Goal: Book appointment/travel/reservation

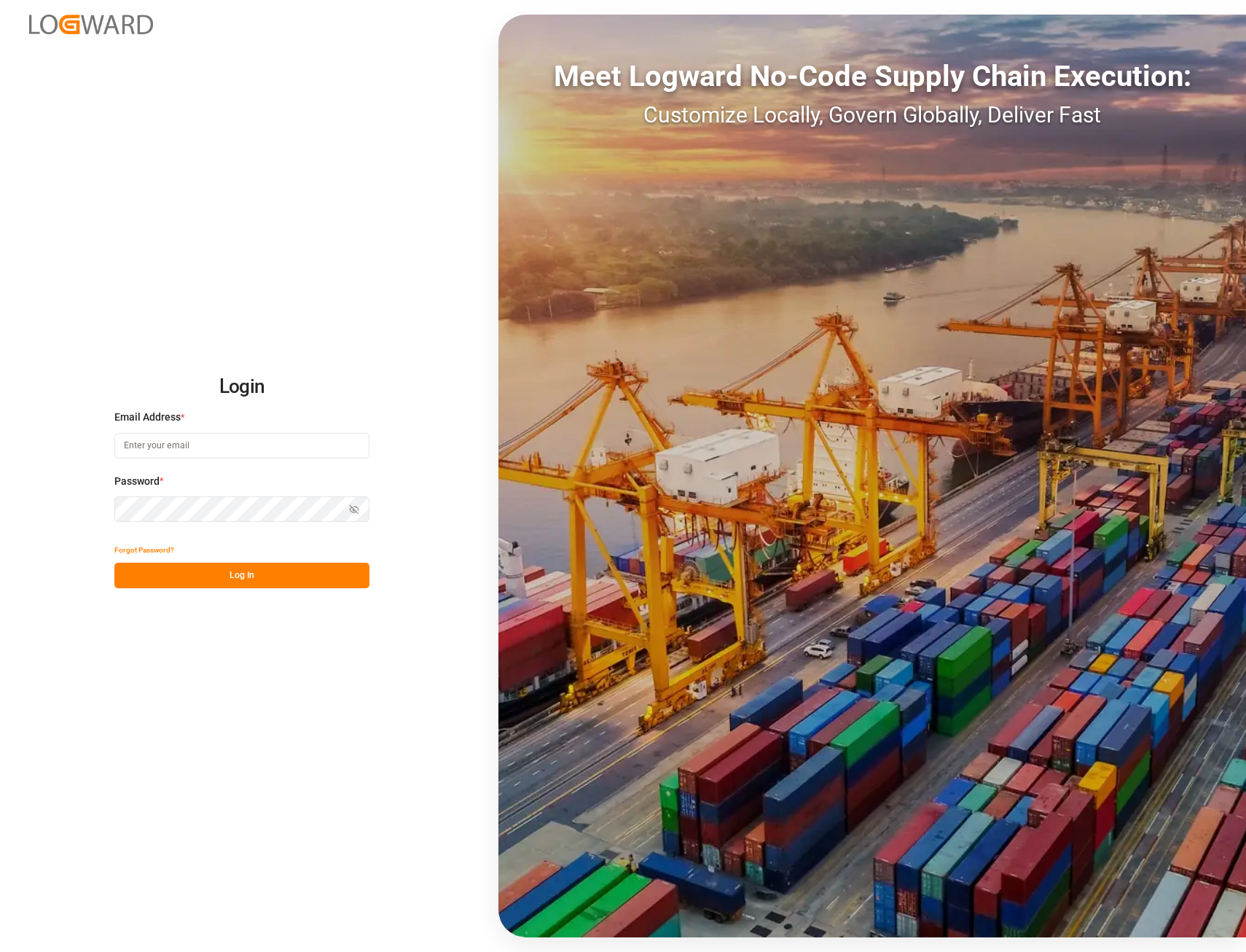
type input "[EMAIL_ADDRESS][PERSON_NAME][DOMAIN_NAME]"
click at [248, 572] on button "Log In" at bounding box center [242, 575] width 255 height 25
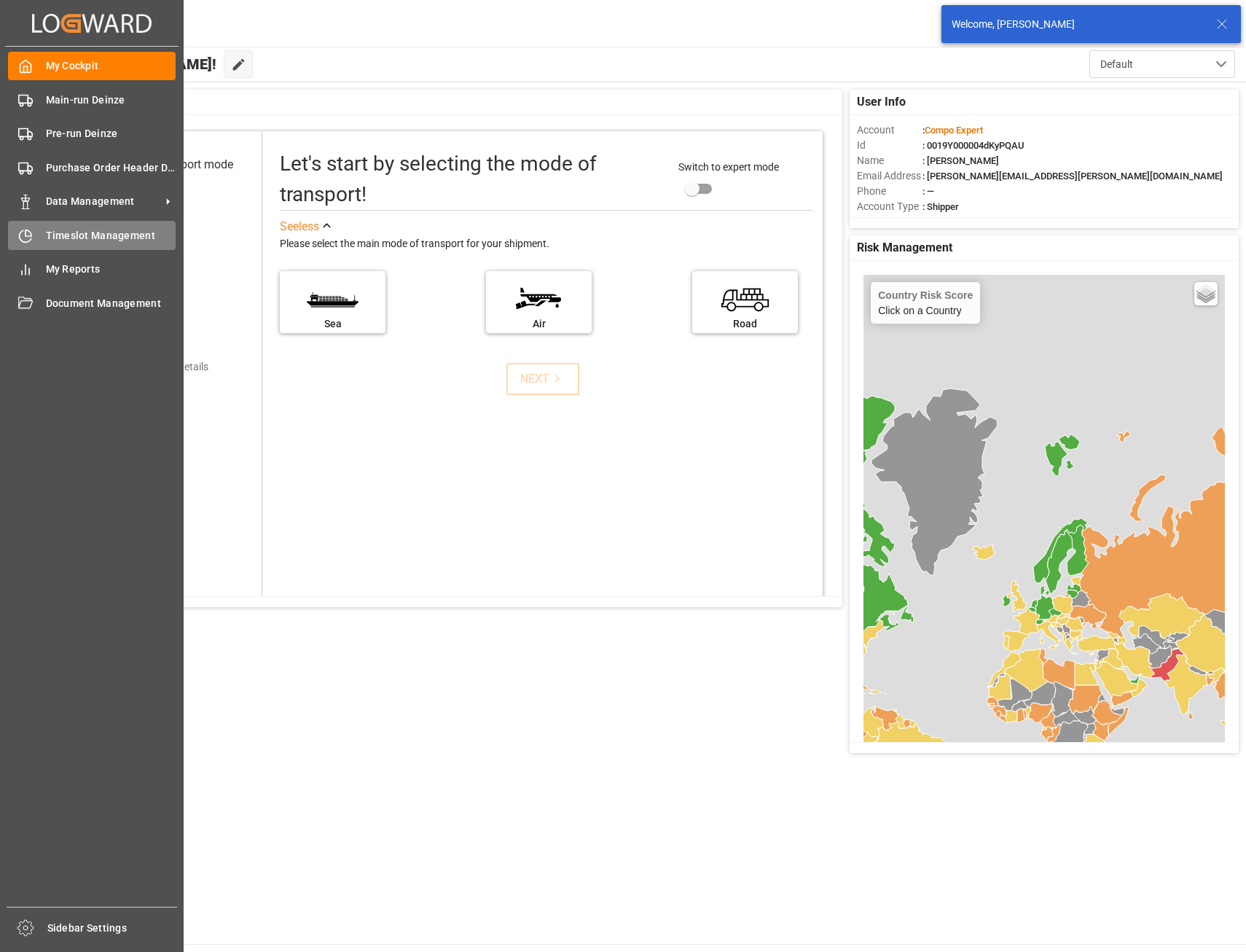
click at [78, 234] on span "Timeslot Management" at bounding box center [111, 236] width 131 height 15
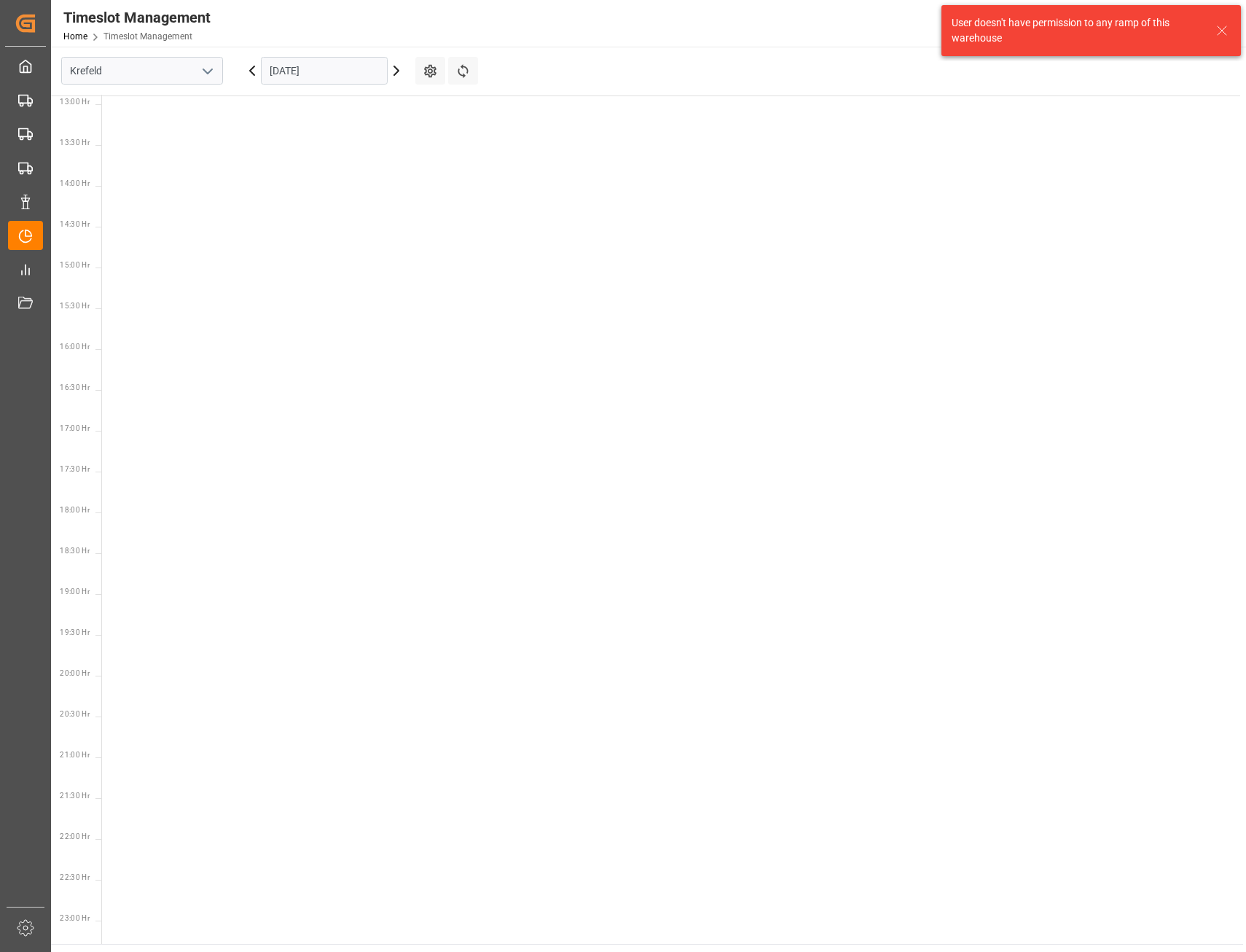
scroll to position [1083, 0]
click at [201, 75] on icon "open menu" at bounding box center [207, 71] width 18 height 18
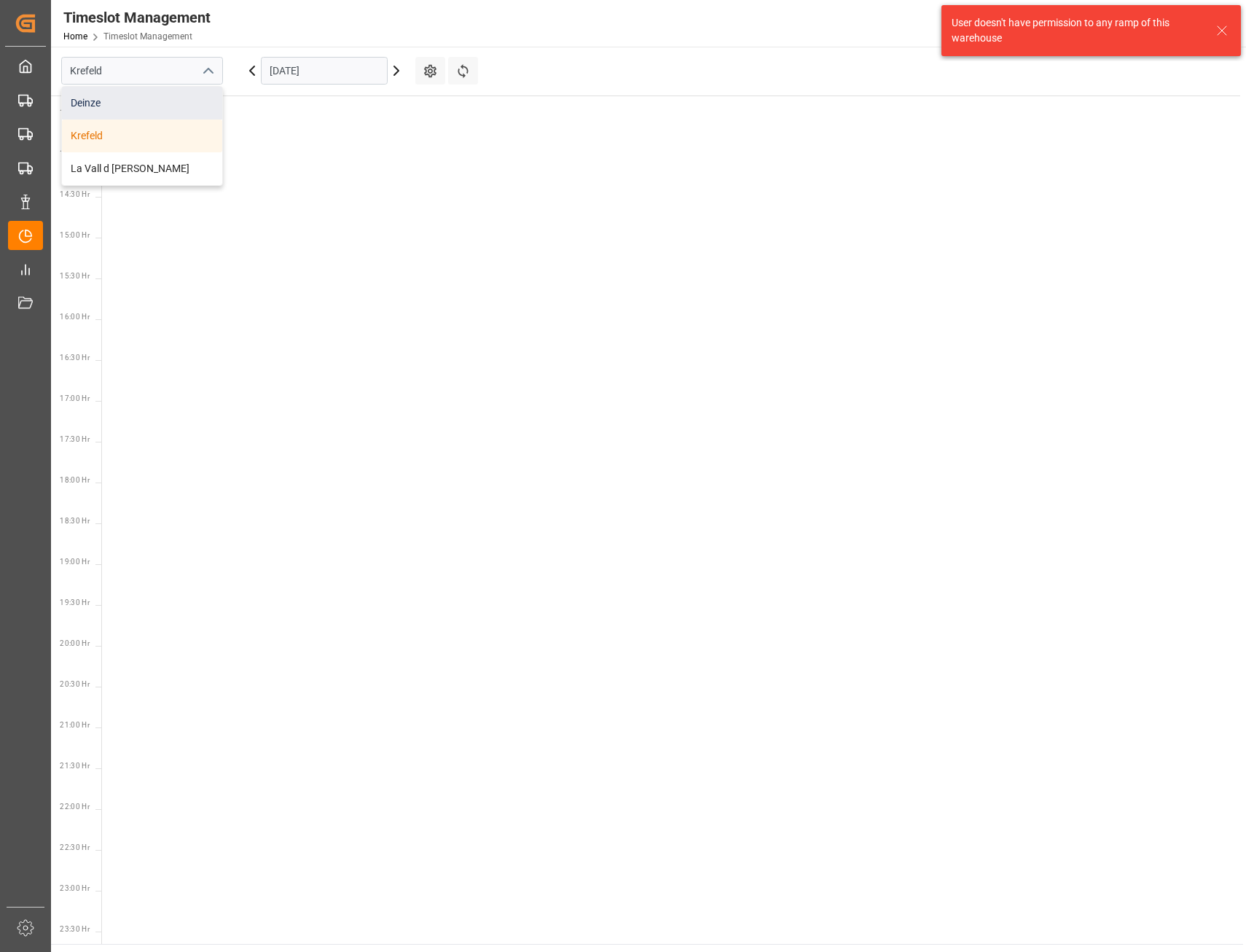
click at [177, 98] on div "Deinze" at bounding box center [142, 103] width 161 height 33
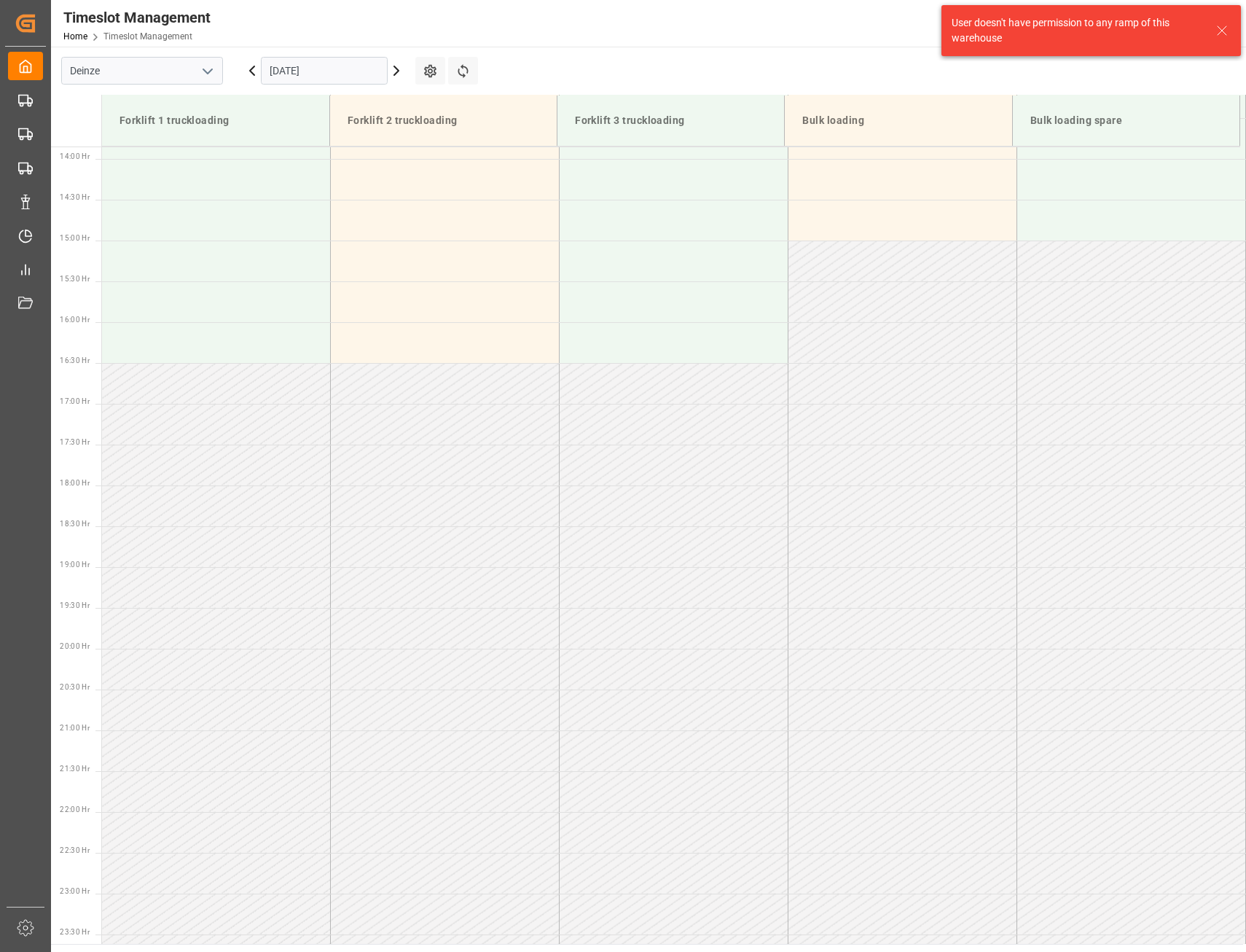
scroll to position [1133, 0]
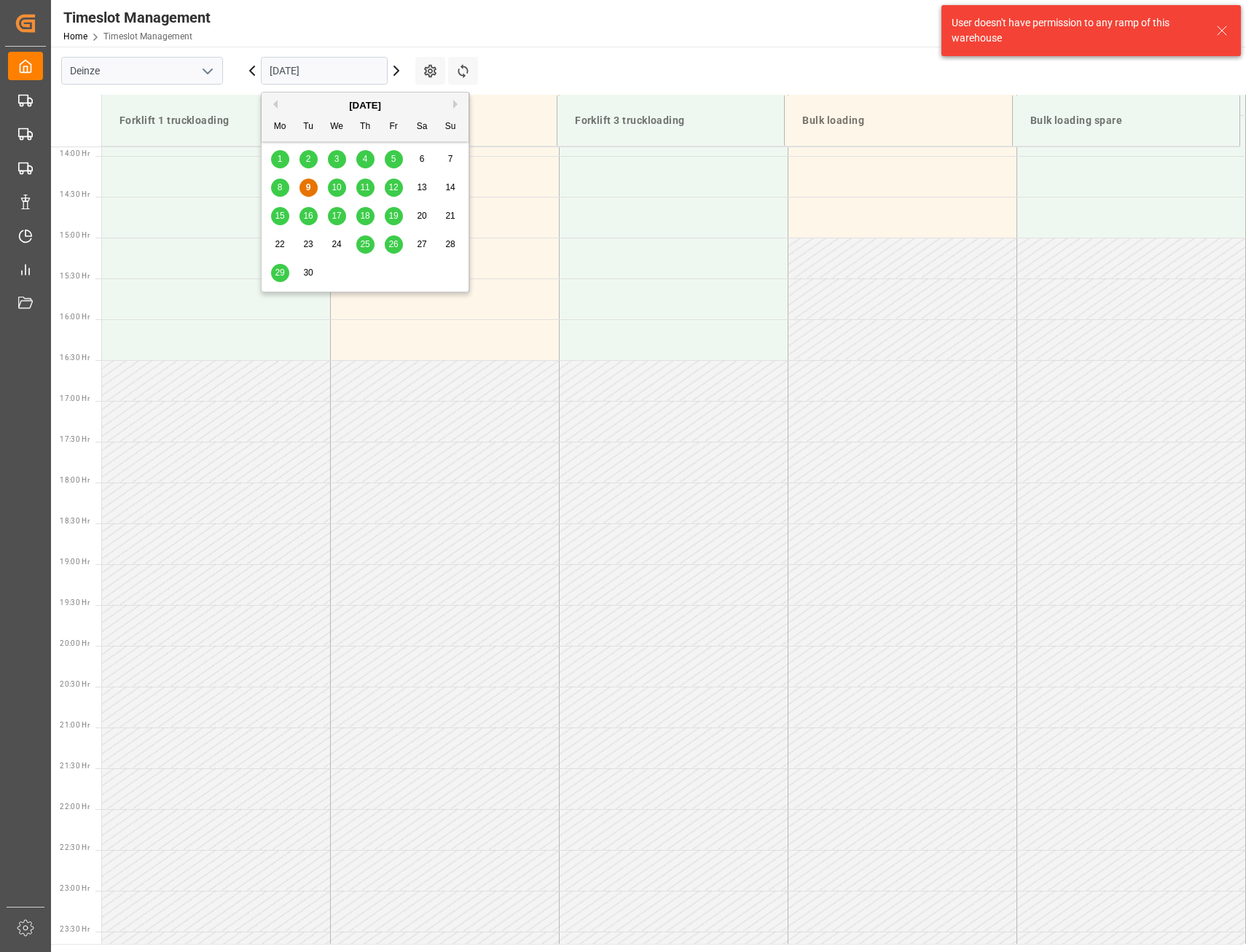
click at [291, 77] on input "[DATE]" at bounding box center [324, 71] width 127 height 28
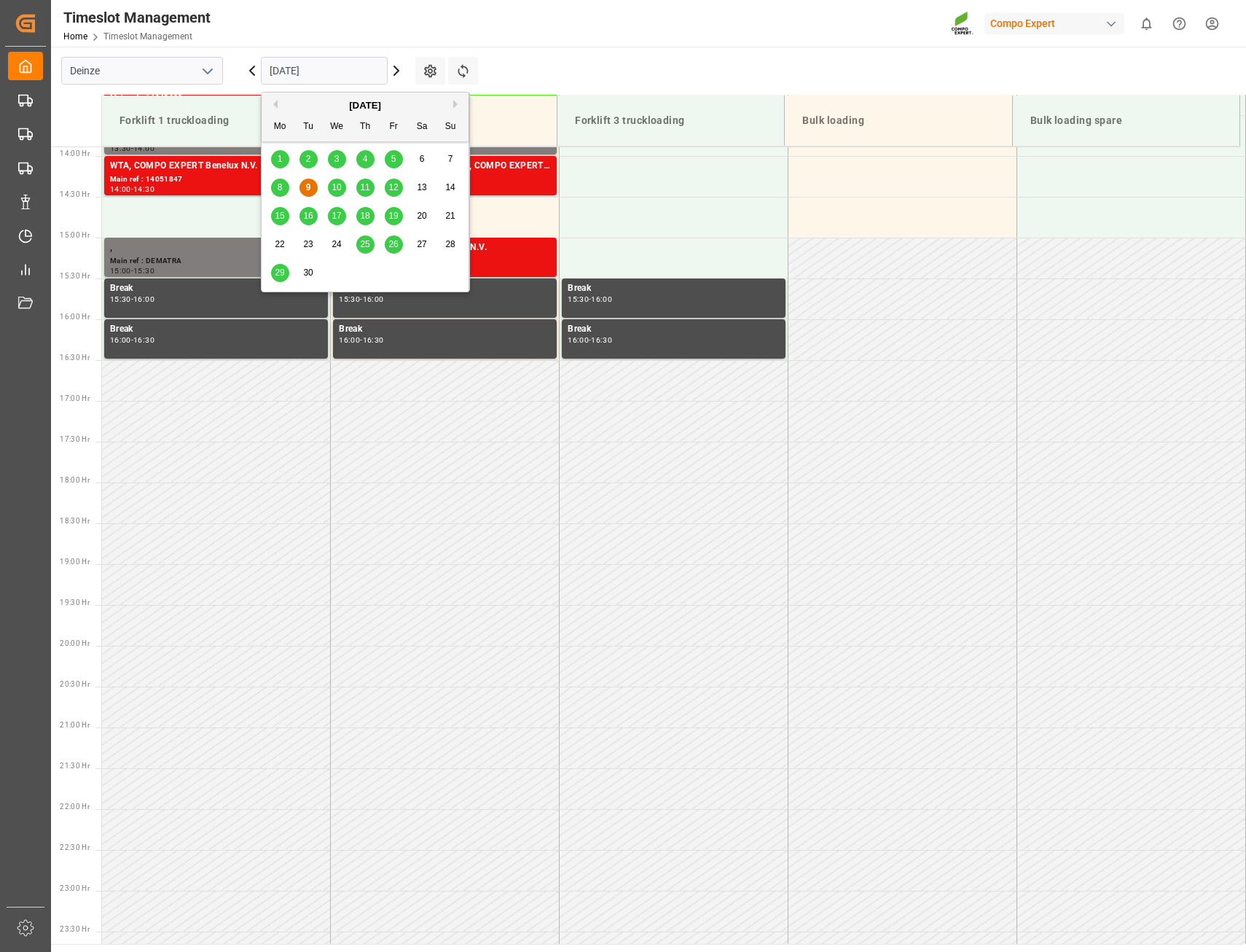
click at [391, 247] on span "26" at bounding box center [393, 244] width 9 height 10
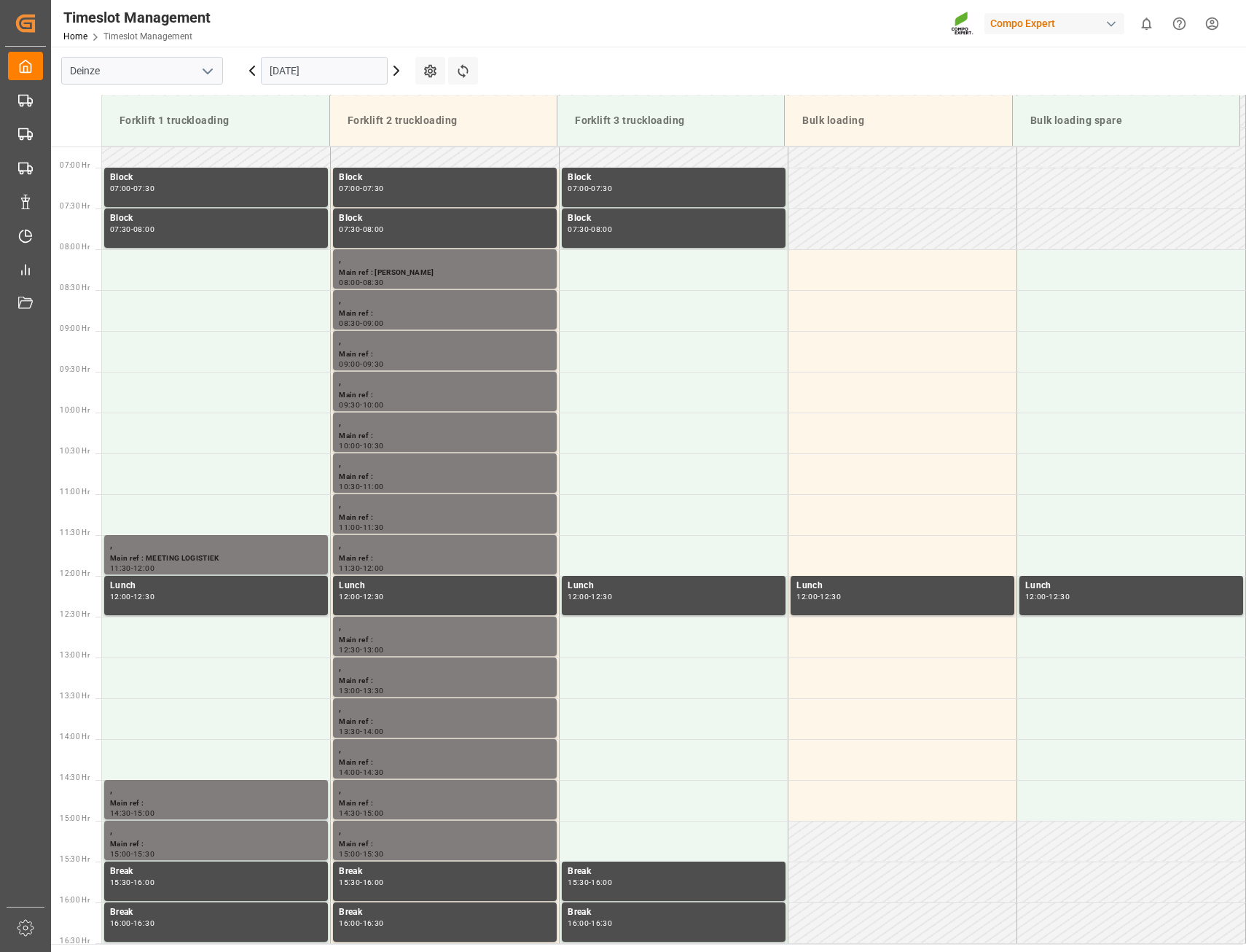
scroll to position [623, 0]
